Goal: Navigation & Orientation: Find specific page/section

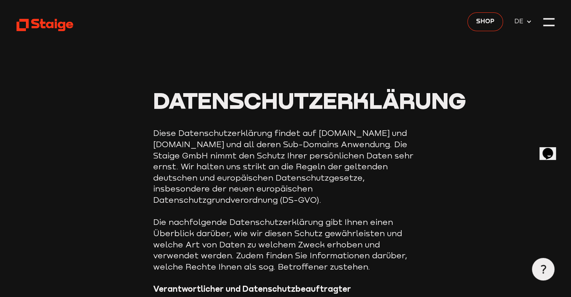
click at [60, 24] on use at bounding box center [45, 25] width 57 height 12
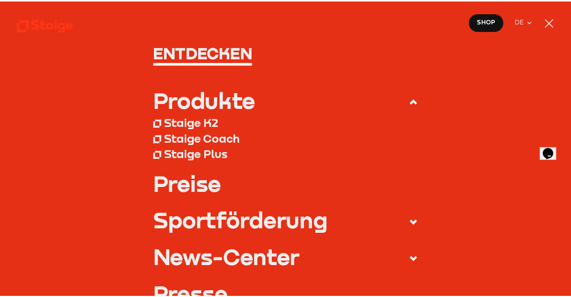
scroll to position [10, 0]
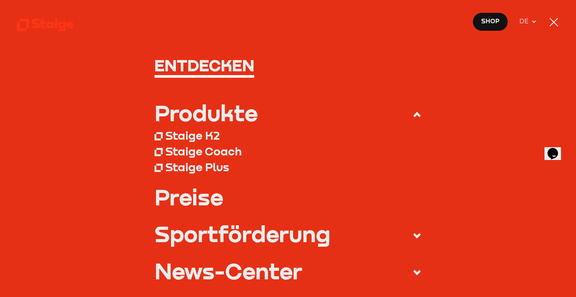
click at [548, 29] on nav "Entdecken Produkte Staige K2 Staige Coach Staige Plus Preise Blog FAQ" at bounding box center [288, 148] width 576 height 297
click at [553, 27] on div at bounding box center [553, 22] width 11 height 11
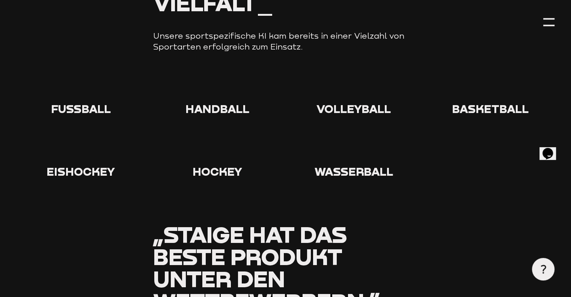
scroll to position [713, 0]
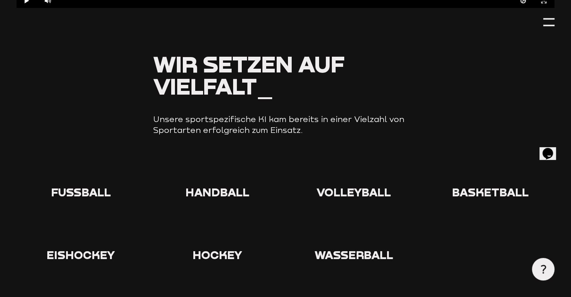
click at [80, 185] on span "Fußball" at bounding box center [81, 192] width 60 height 14
